Goal: Task Accomplishment & Management: Use online tool/utility

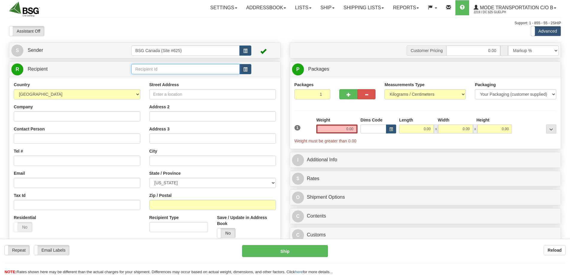
click at [166, 71] on input "text" at bounding box center [185, 69] width 108 height 10
click at [145, 75] on div "SHELTER BREWING" at bounding box center [184, 78] width 102 height 6
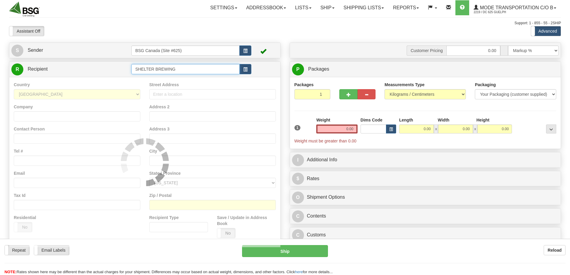
type input "SHELTER BREWING"
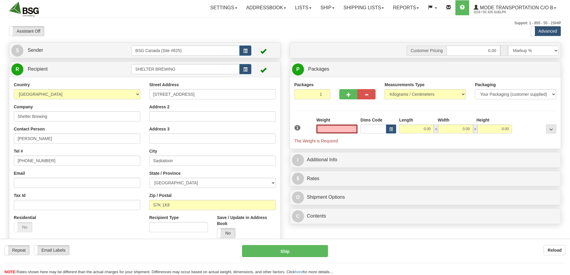
type input "0.00"
click at [172, 56] on td "BSG Canada (Site #625)" at bounding box center [191, 50] width 120 height 12
click at [173, 52] on input "BSG Canada (Site #625)" at bounding box center [185, 50] width 108 height 10
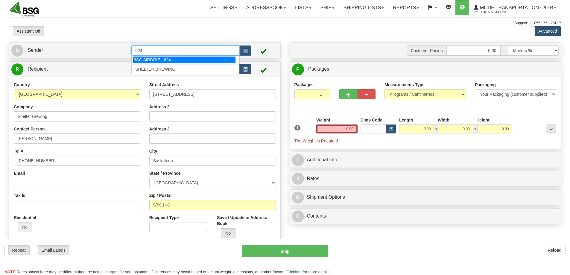
click at [170, 60] on div "BSG AIRDRIE - 624" at bounding box center [184, 60] width 103 height 7
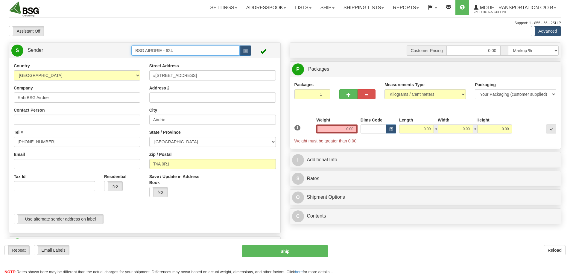
type input "BSG AIRDRIE - 624"
click at [344, 132] on input "0.00" at bounding box center [336, 128] width 41 height 9
click at [344, 132] on input "text" at bounding box center [336, 128] width 41 height 9
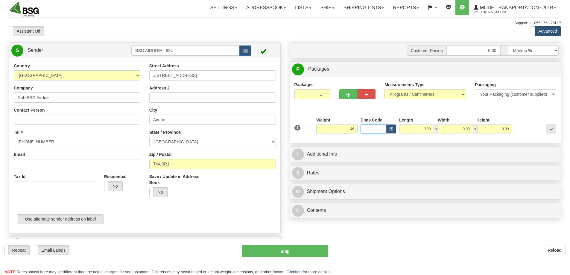
type input "46.00"
type input "40.00"
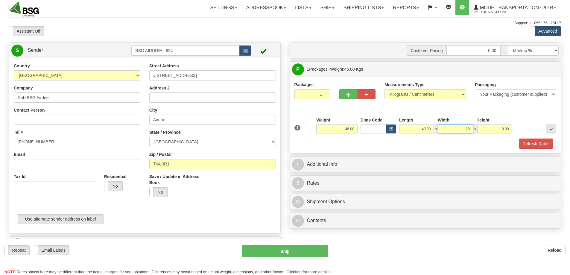
type input "2"
type input "0.00"
click at [413, 127] on input "40.00" at bounding box center [416, 128] width 35 height 9
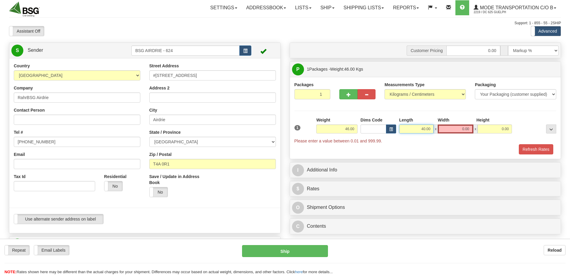
click at [413, 127] on input "40.00" at bounding box center [416, 128] width 34 height 9
type input "45.00"
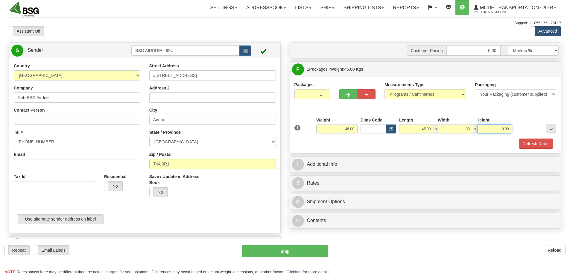
type input "30.00"
type input "15.00"
click at [527, 141] on button "Refresh Rates" at bounding box center [536, 143] width 34 height 10
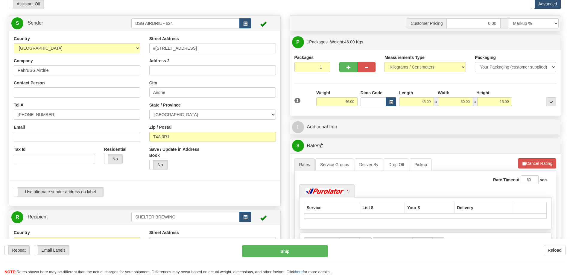
scroll to position [120, 0]
